Goal: Information Seeking & Learning: Learn about a topic

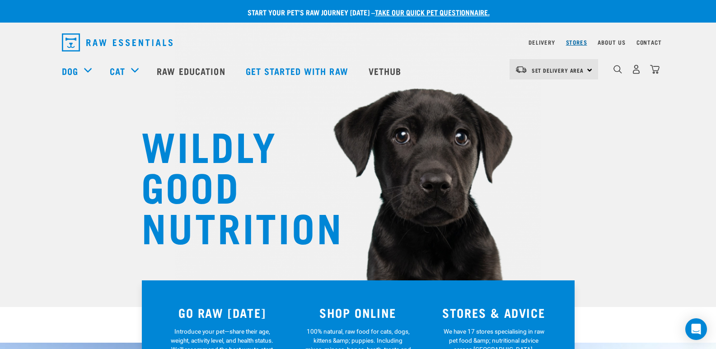
click at [578, 44] on link "Stores" at bounding box center [576, 42] width 21 height 3
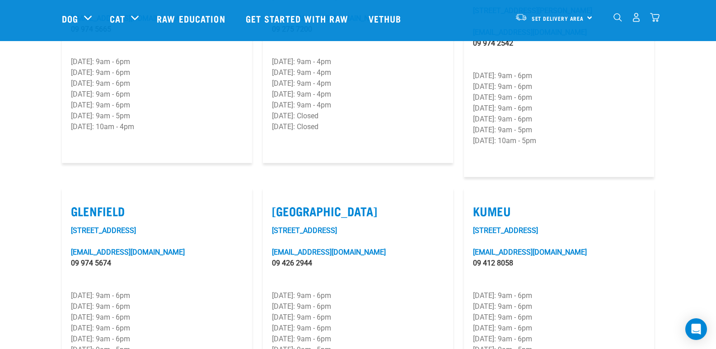
scroll to position [407, 0]
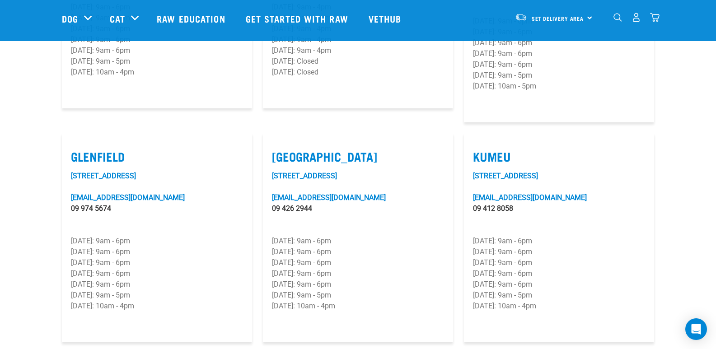
click at [304, 150] on label "Silverdale" at bounding box center [358, 157] width 172 height 14
click at [278, 142] on input "Silverdale" at bounding box center [275, 145] width 6 height 6
checkbox input "true"
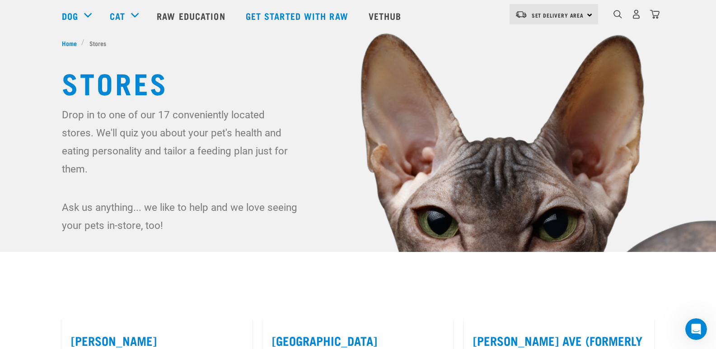
scroll to position [0, 0]
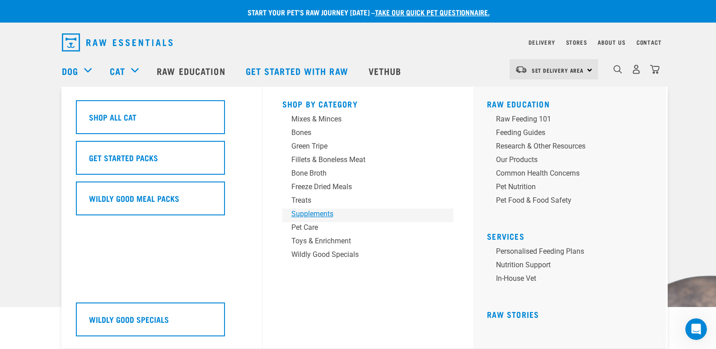
click at [316, 214] on div "Supplements" at bounding box center [361, 214] width 141 height 11
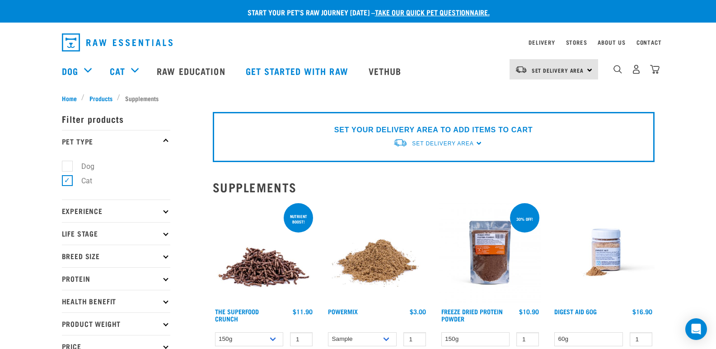
click at [68, 164] on label "Dog" at bounding box center [82, 166] width 31 height 11
click at [68, 164] on input "Dog" at bounding box center [65, 165] width 6 height 6
checkbox input "true"
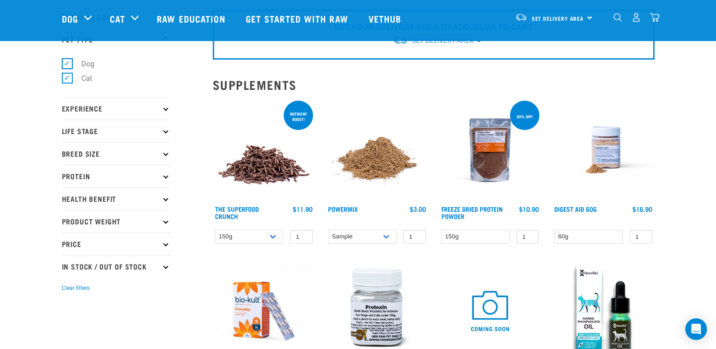
scroll to position [134, 0]
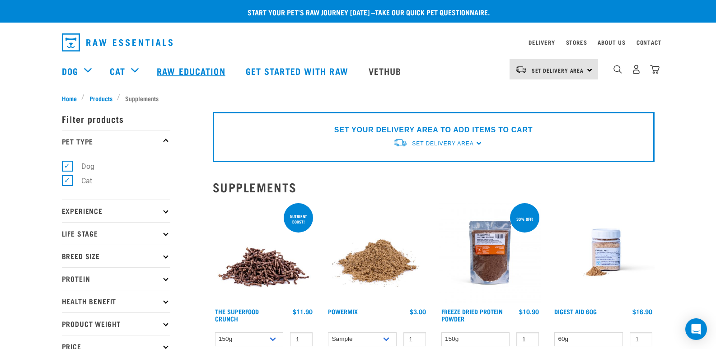
click at [192, 70] on link "Raw Education" at bounding box center [192, 71] width 89 height 36
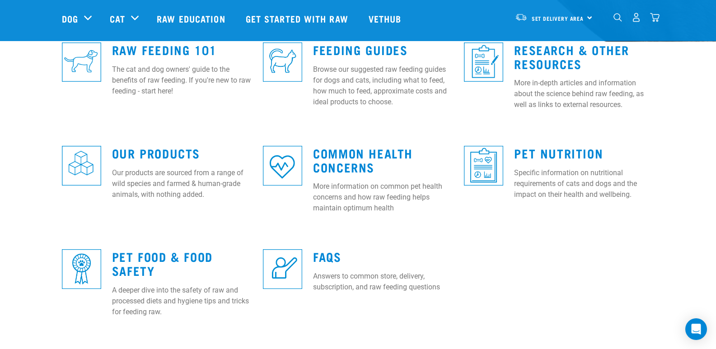
scroll to position [251, 0]
